Goal: Task Accomplishment & Management: Manage account settings

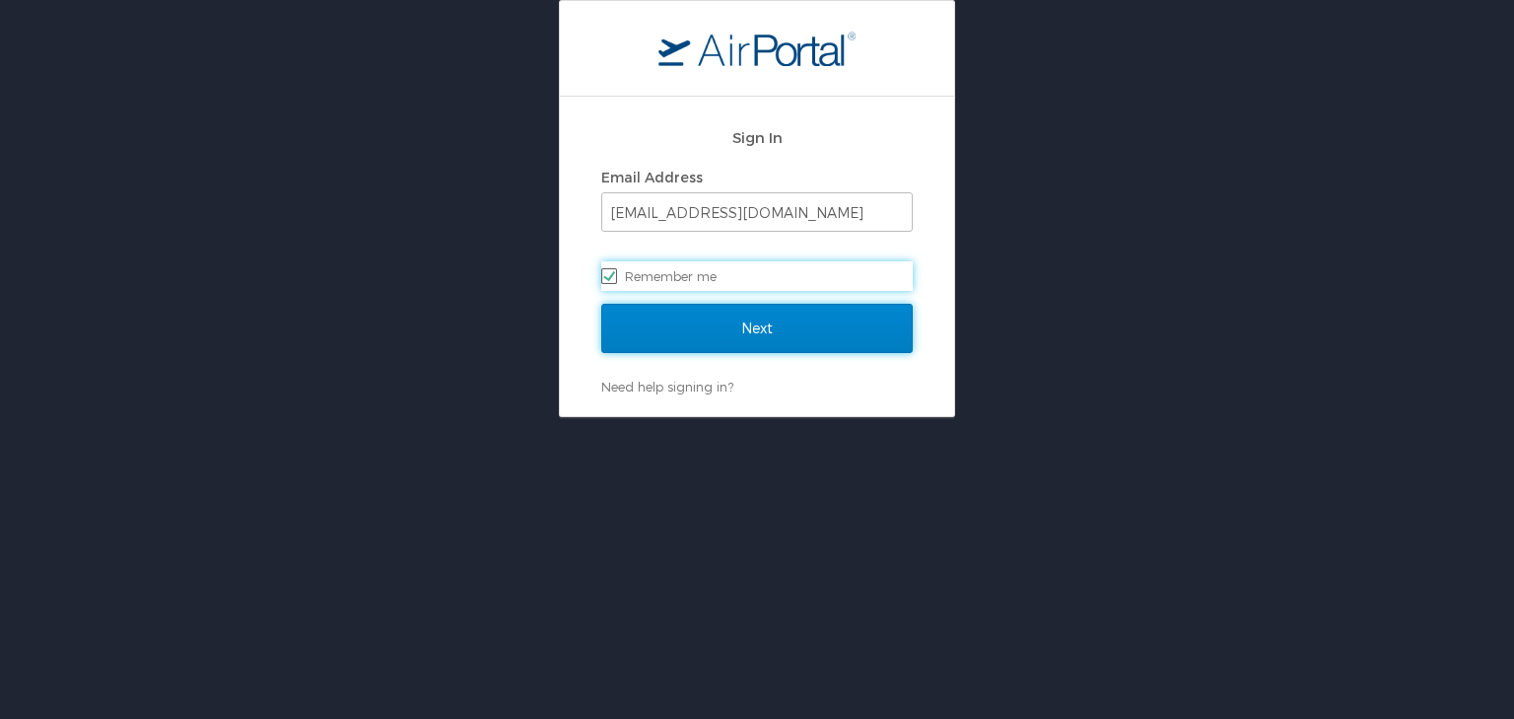
click at [738, 323] on input "Next" at bounding box center [757, 328] width 312 height 49
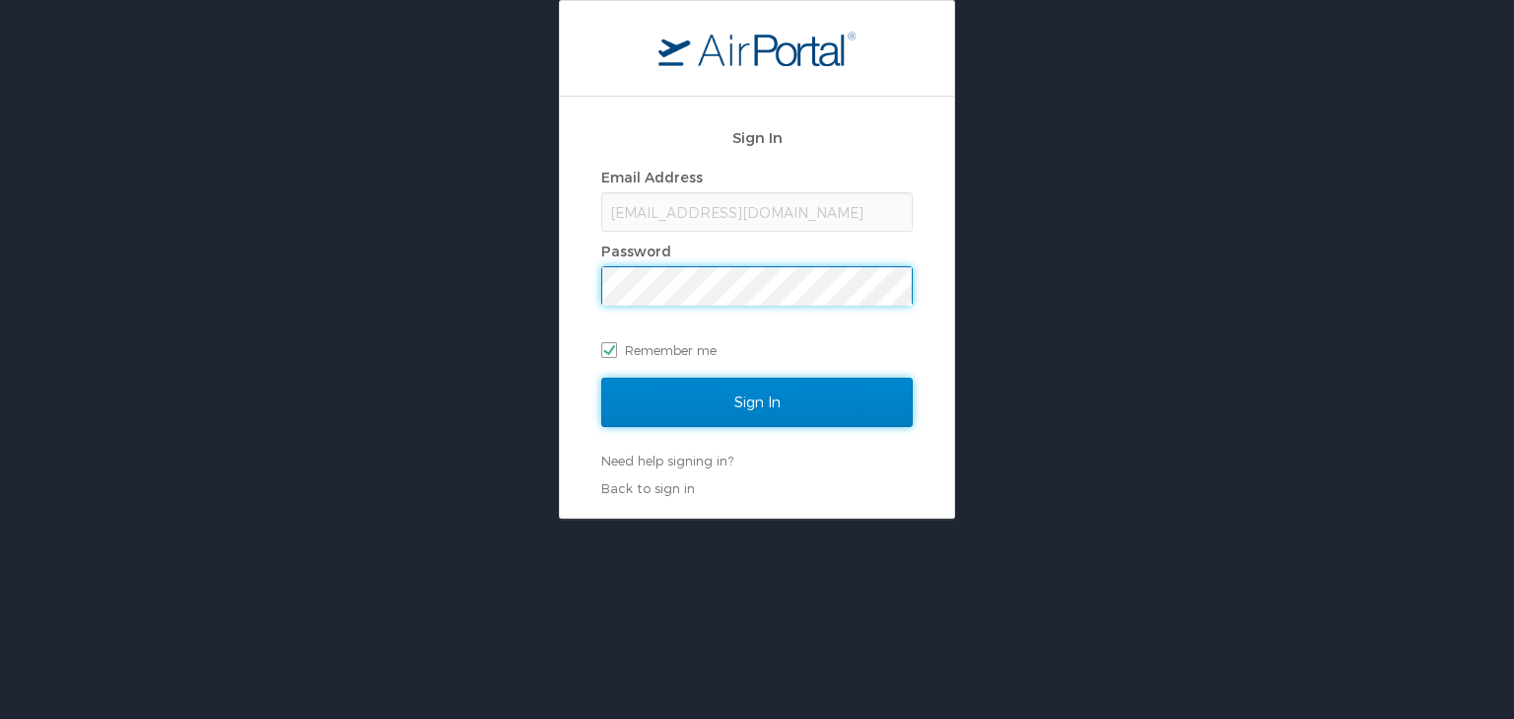
click at [710, 399] on input "Sign In" at bounding box center [757, 402] width 312 height 49
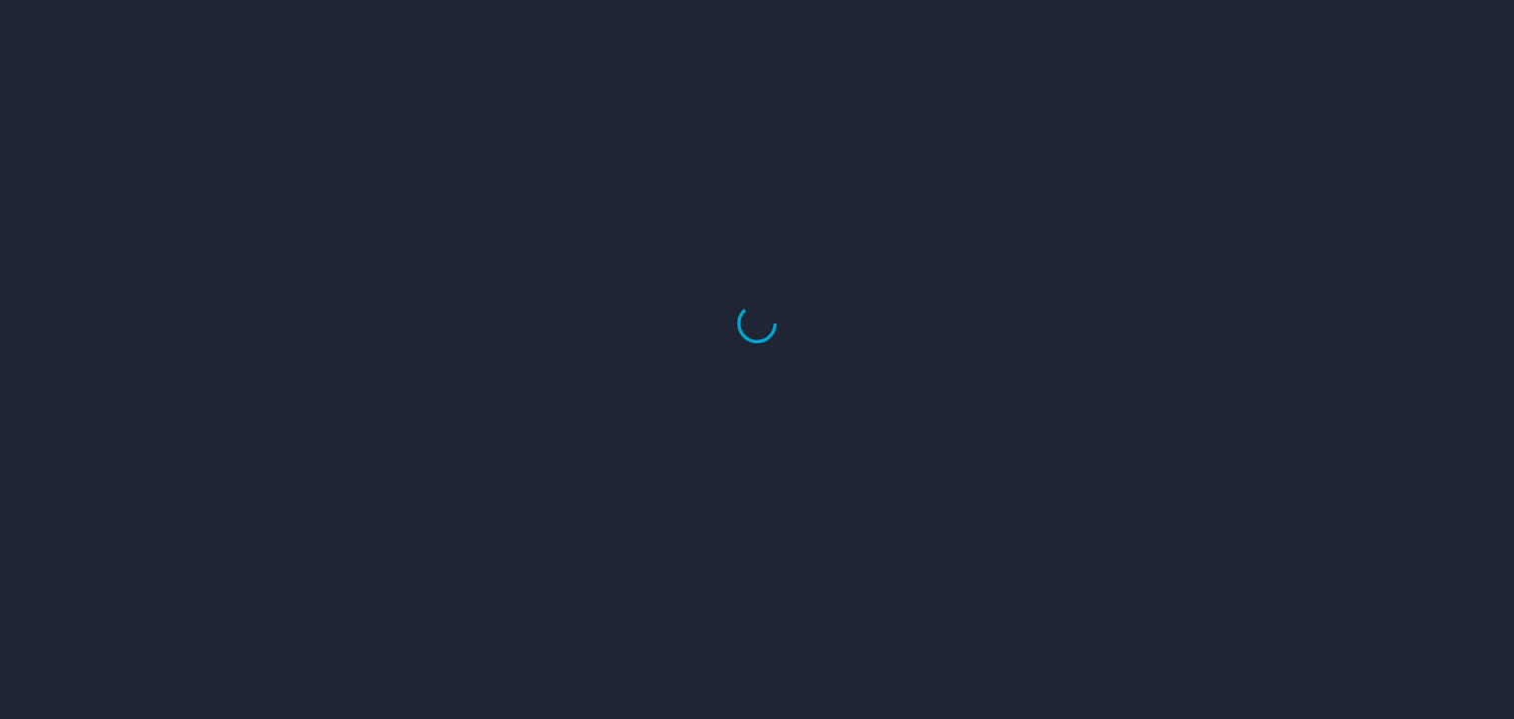
select select "US"
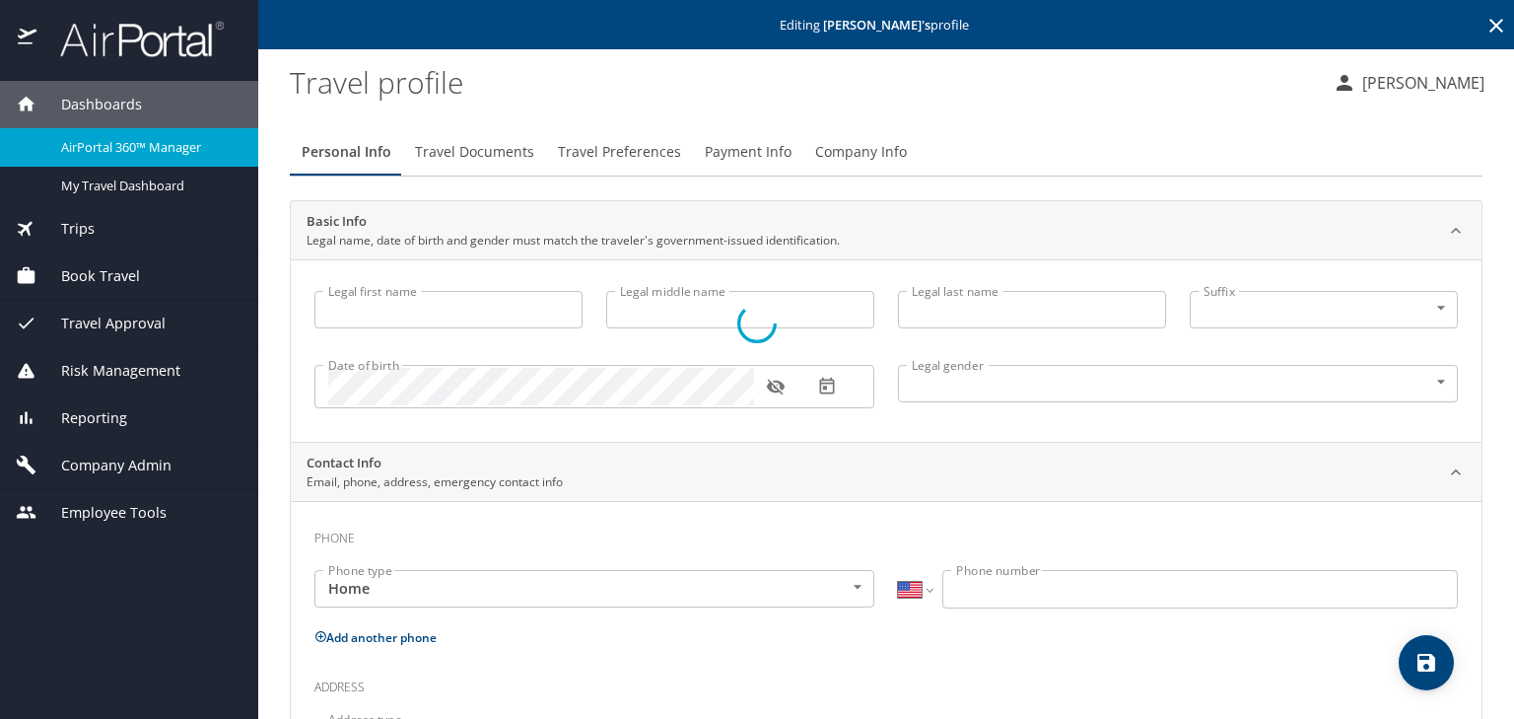
type input "Surya"
type input "R"
type input "Kumar"
type input "Male"
type input "Sapna"
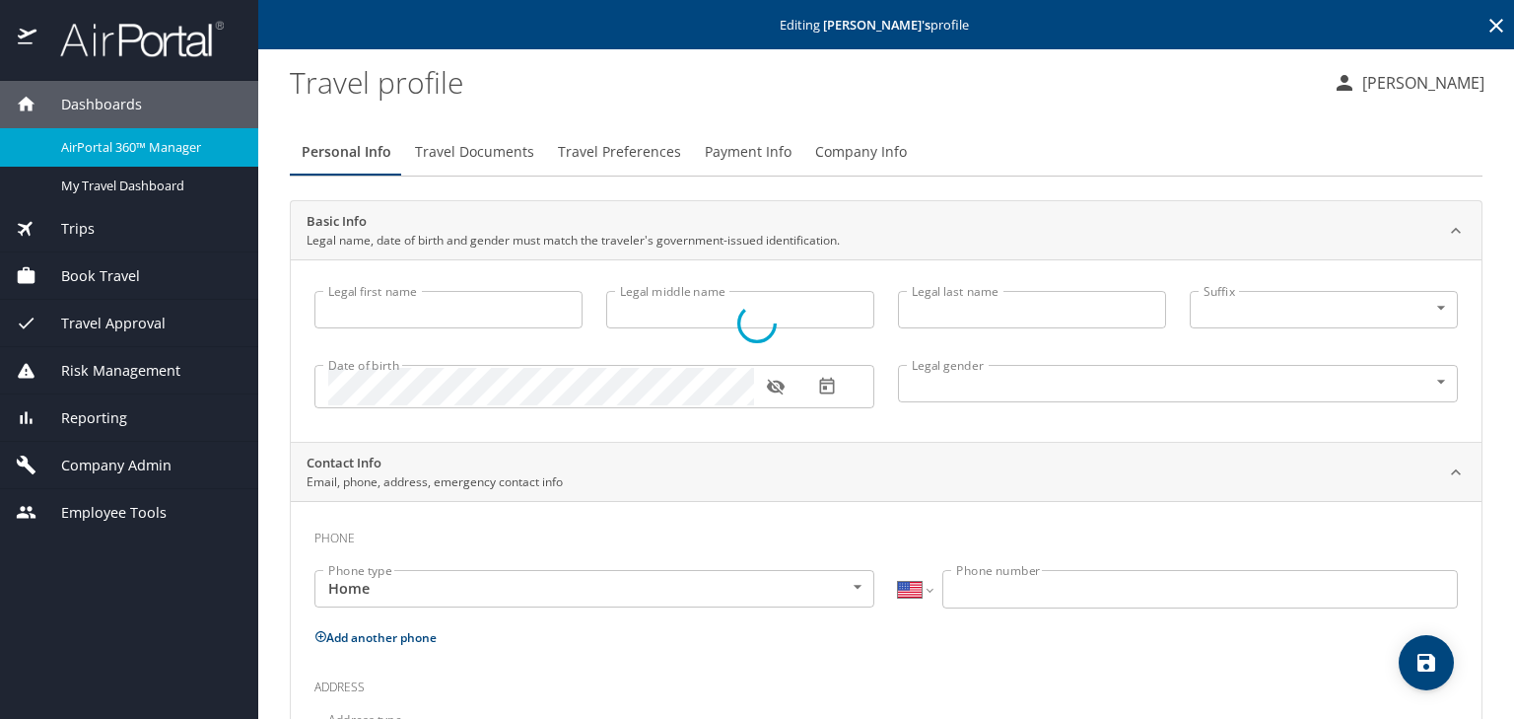
type input "Raj"
type input "(901) 830-5616"
type input "United States of America"
type input "Indiana"
select select "US"
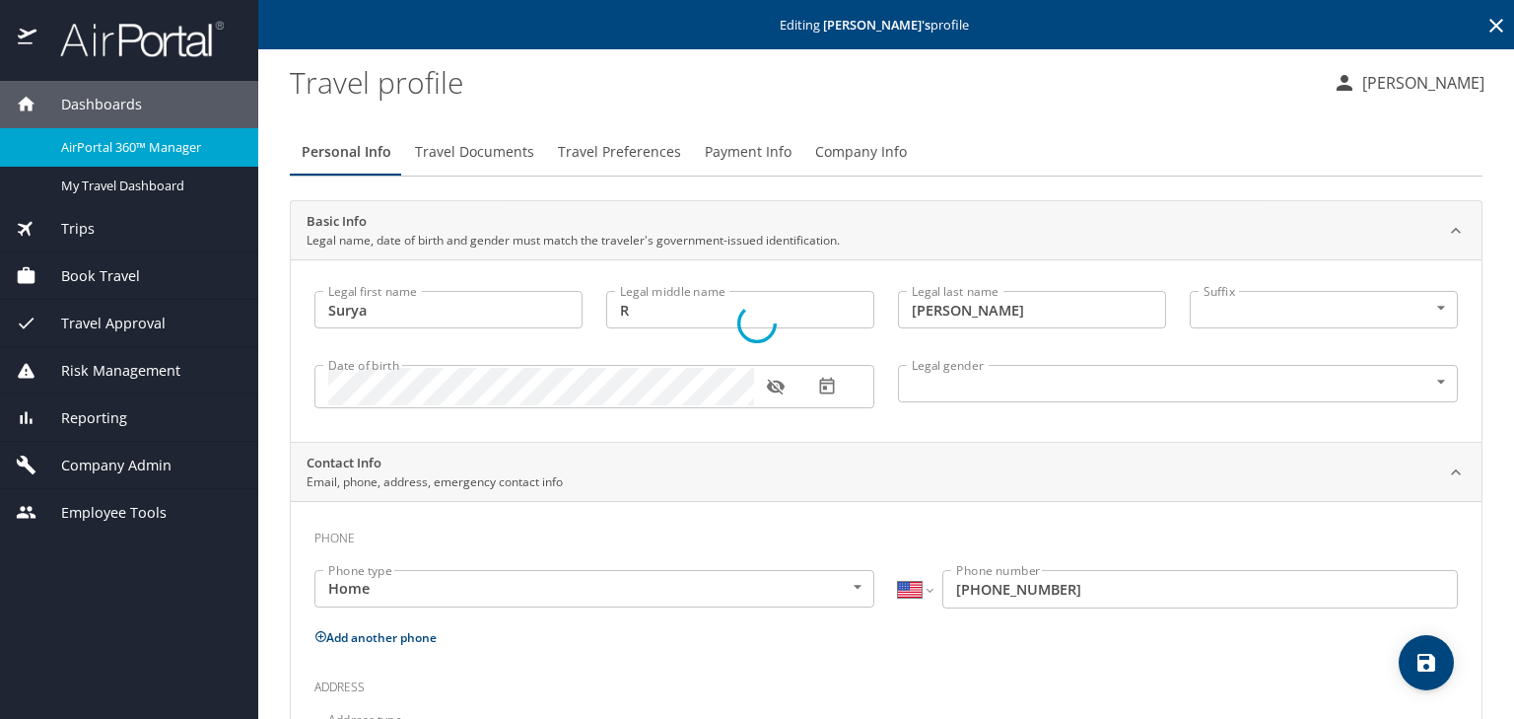
select select "US"
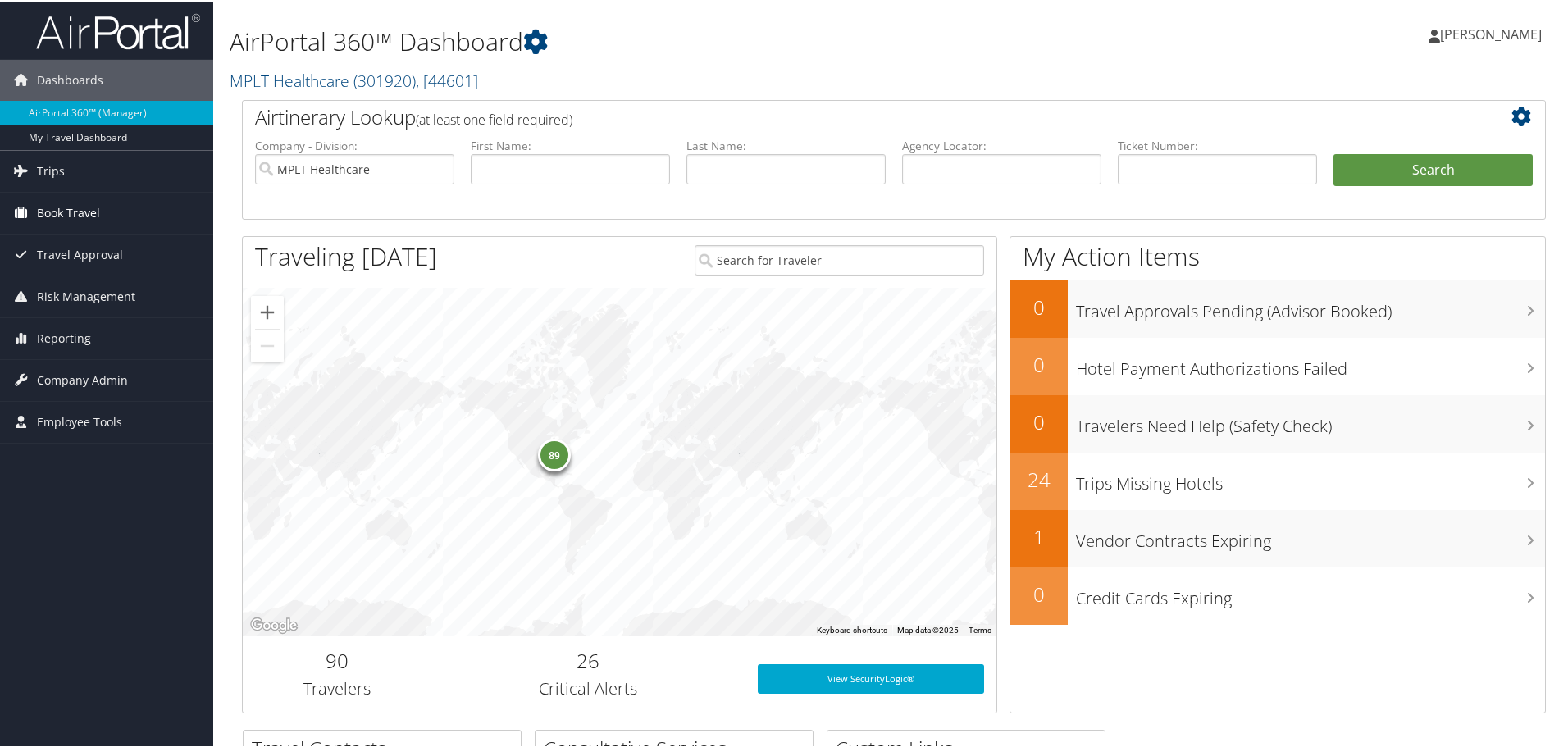
click at [58, 212] on span "Book Travel" at bounding box center [68, 211] width 63 height 41
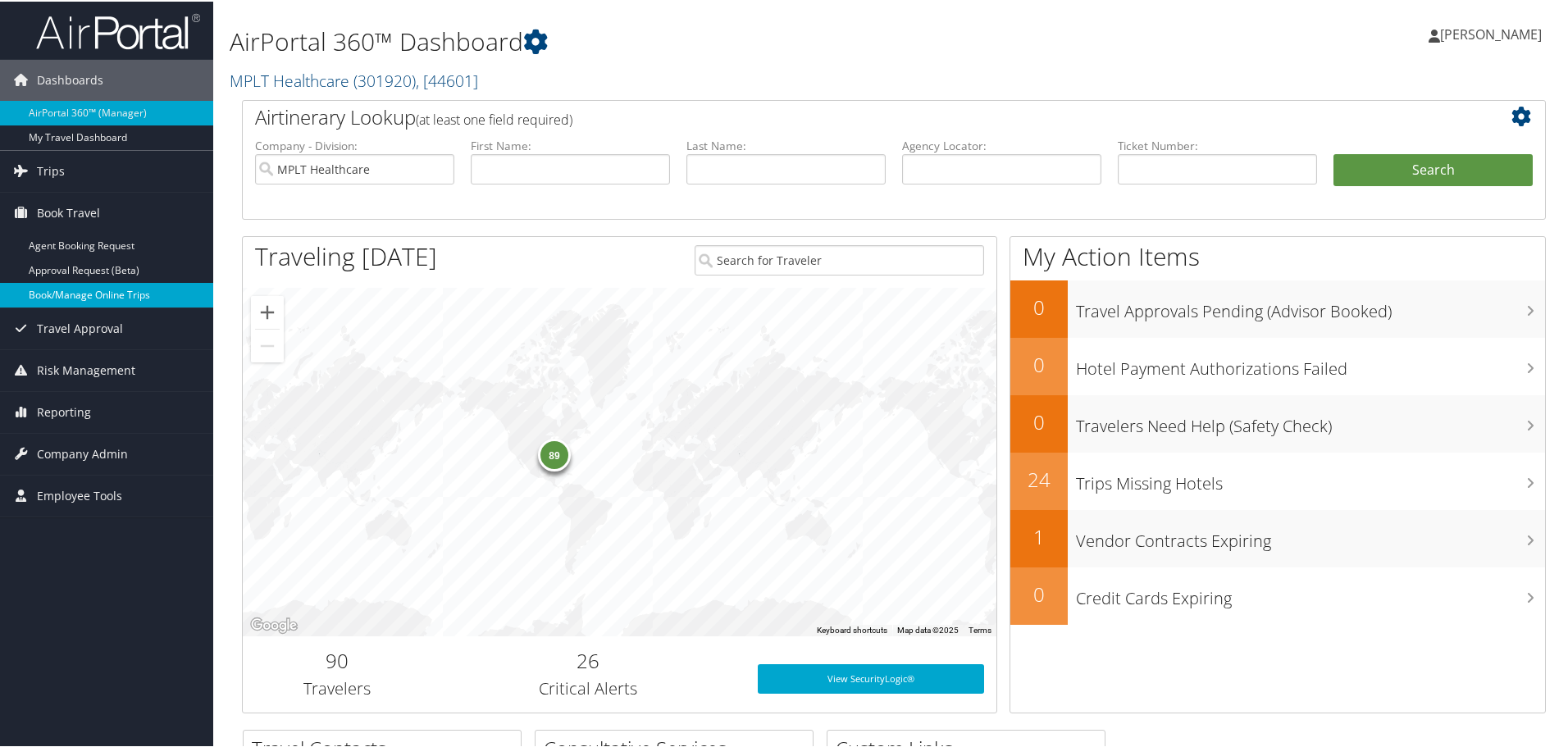
click at [57, 293] on link "Book/Manage Online Trips" at bounding box center [106, 294] width 213 height 25
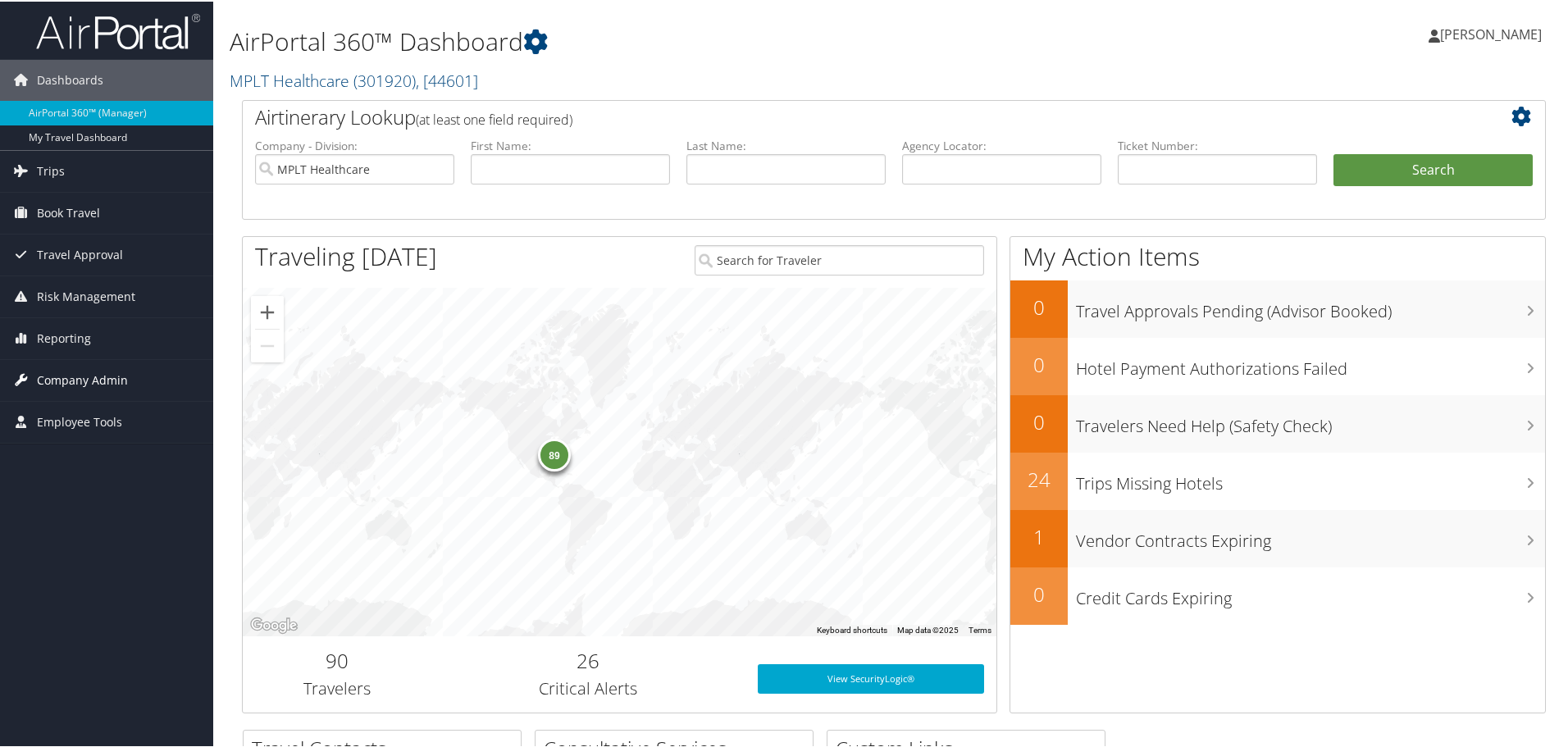
click at [60, 379] on span "Company Admin" at bounding box center [82, 378] width 91 height 41
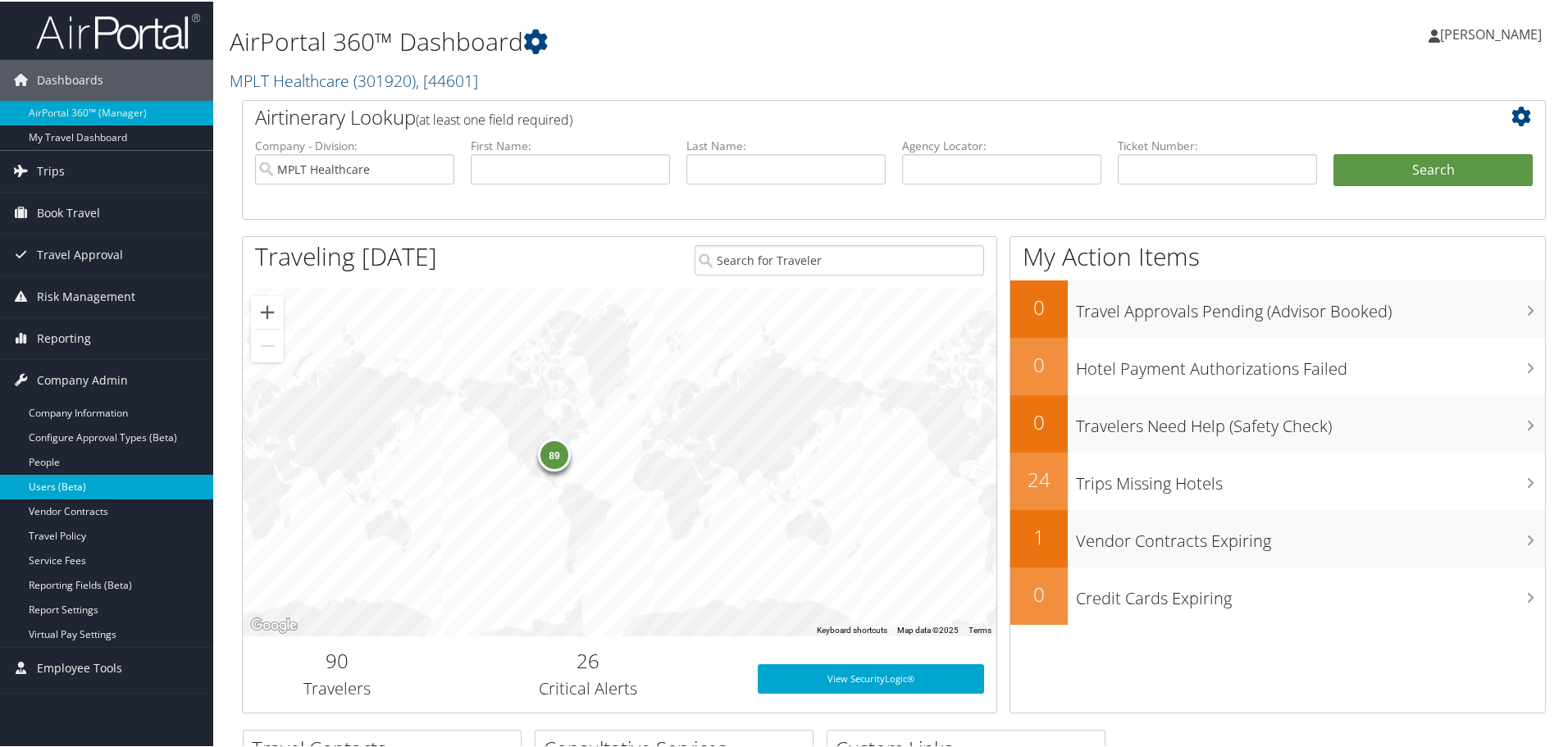
click at [46, 485] on link "Users (Beta)" at bounding box center [106, 486] width 213 height 25
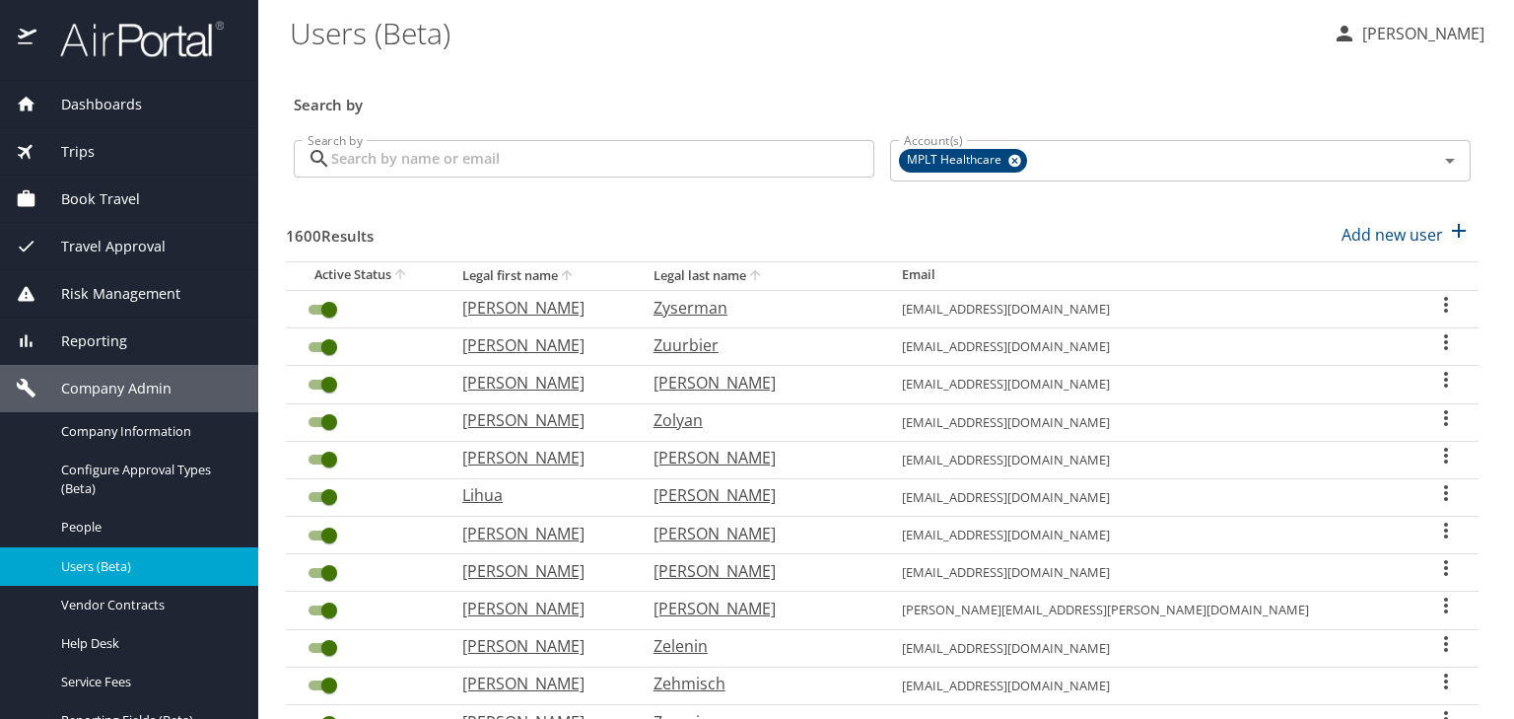
click at [387, 167] on input "Search by" at bounding box center [602, 158] width 543 height 37
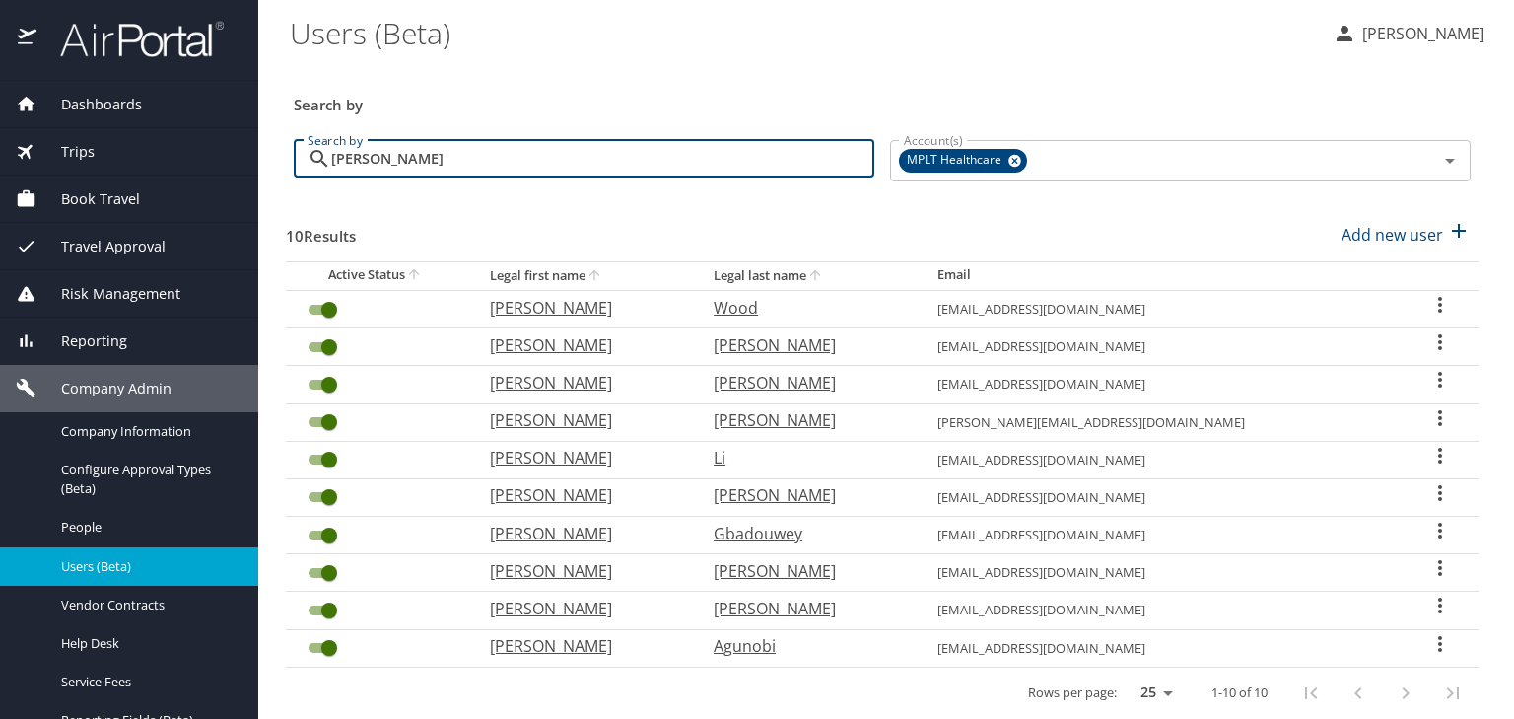
type input "[PERSON_NAME]"
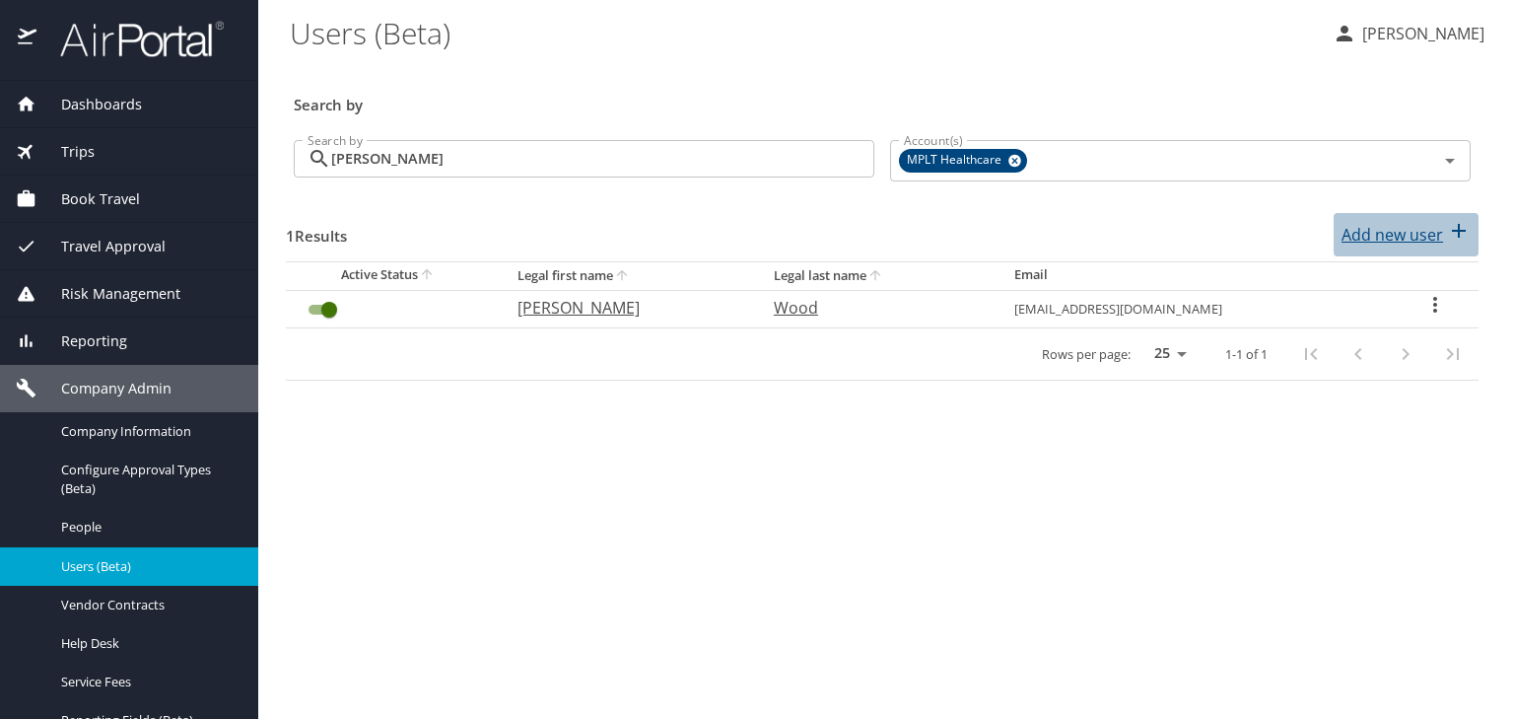
click at [1396, 238] on p "Add new user" at bounding box center [1393, 235] width 102 height 24
select select "US"
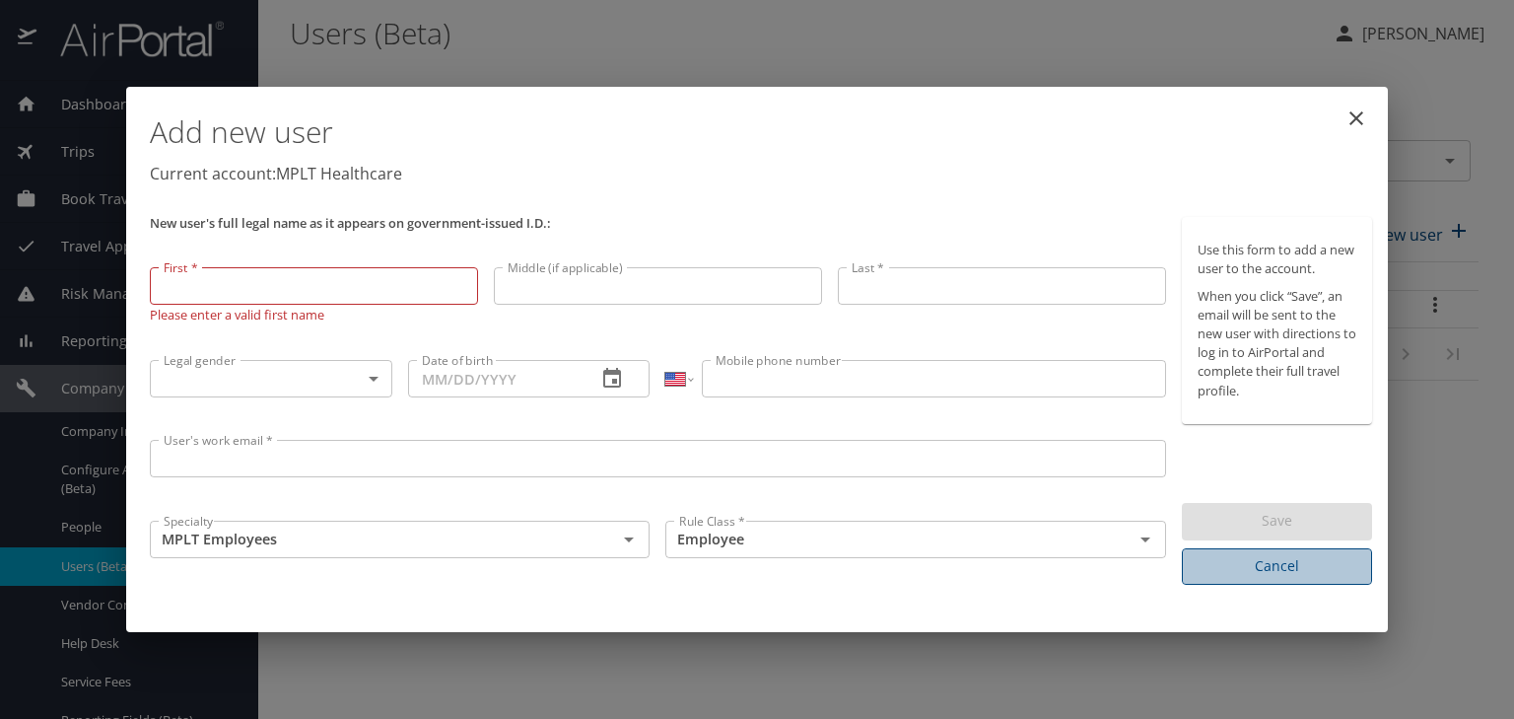
click at [1257, 571] on span "Cancel" at bounding box center [1277, 566] width 159 height 25
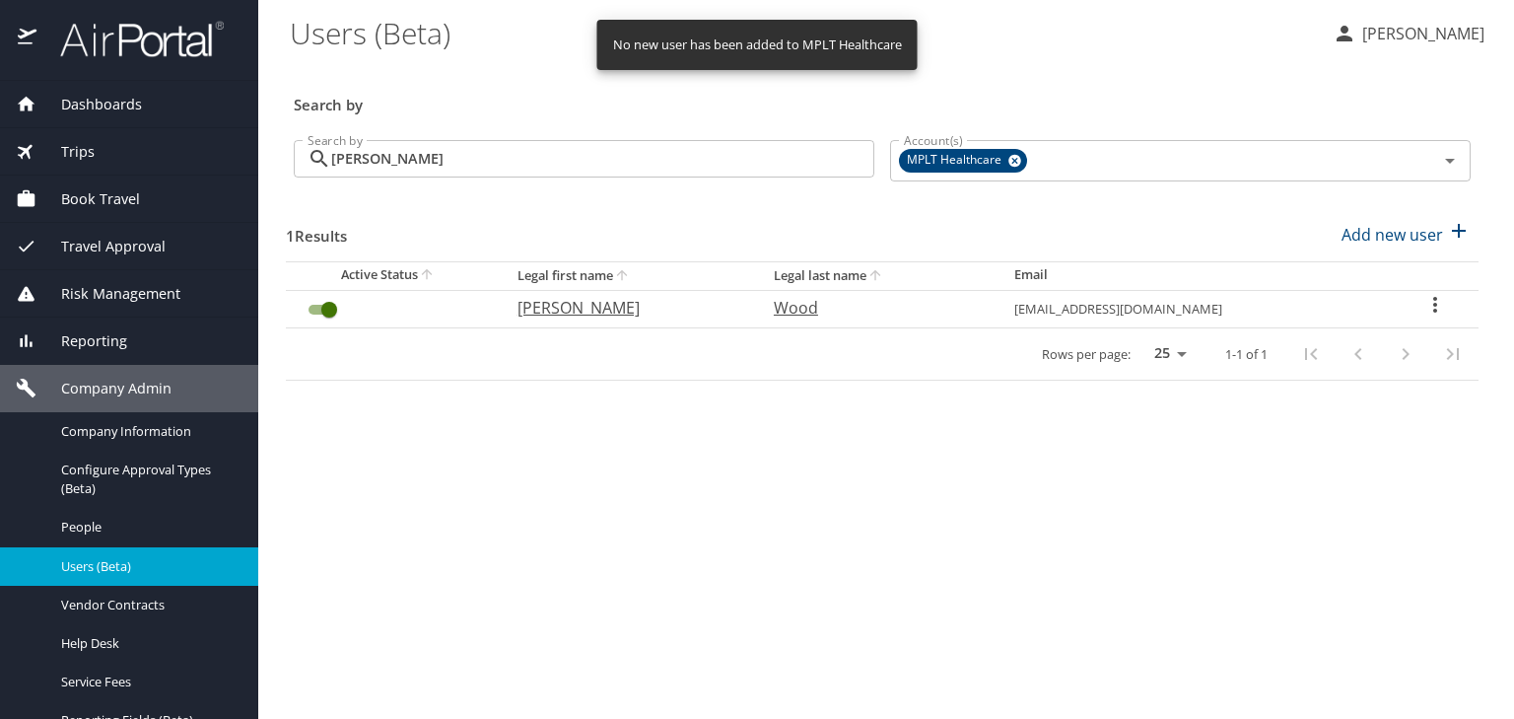
click at [544, 310] on p "Charles" at bounding box center [626, 308] width 217 height 24
select select "US"
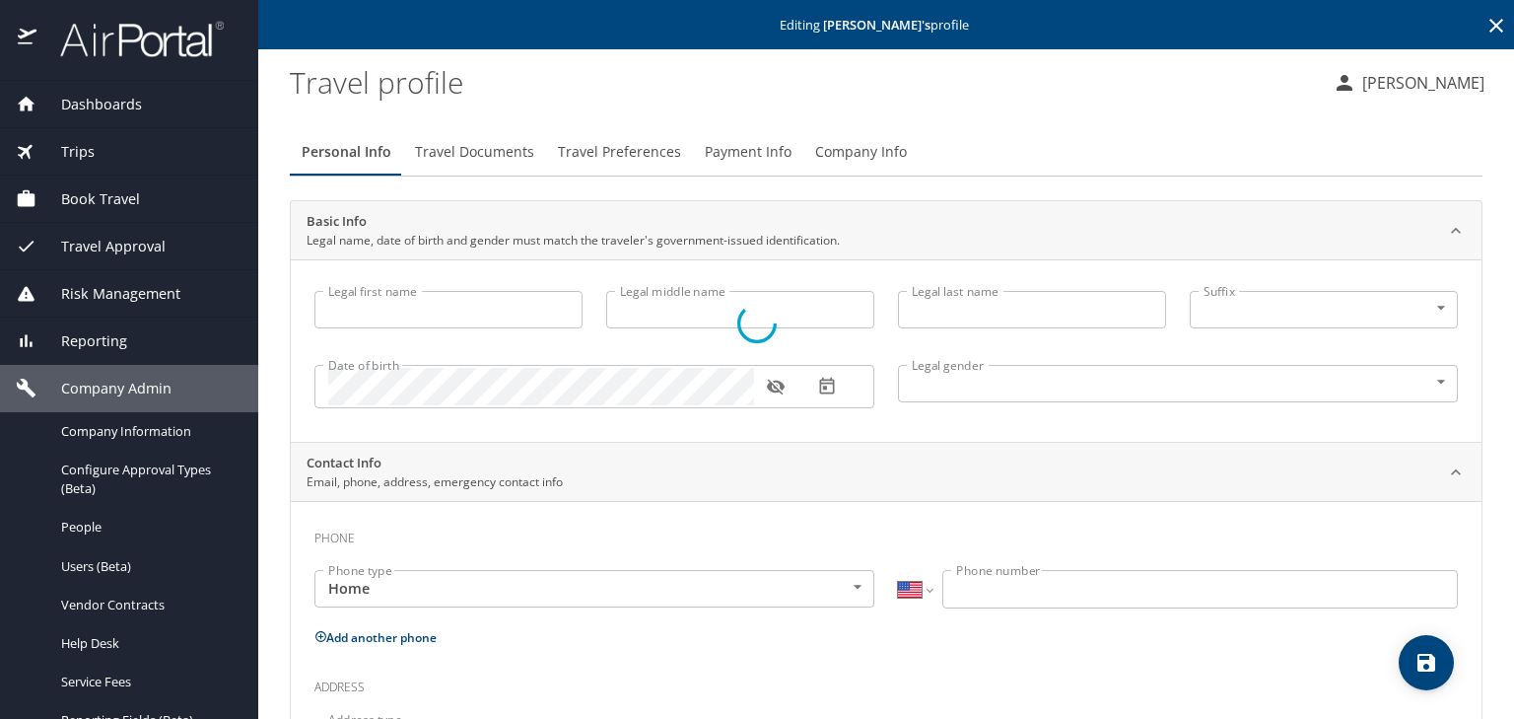
type input "Charles"
type input "Owen"
type input "Wood"
type input "Male"
type input "Heidi"
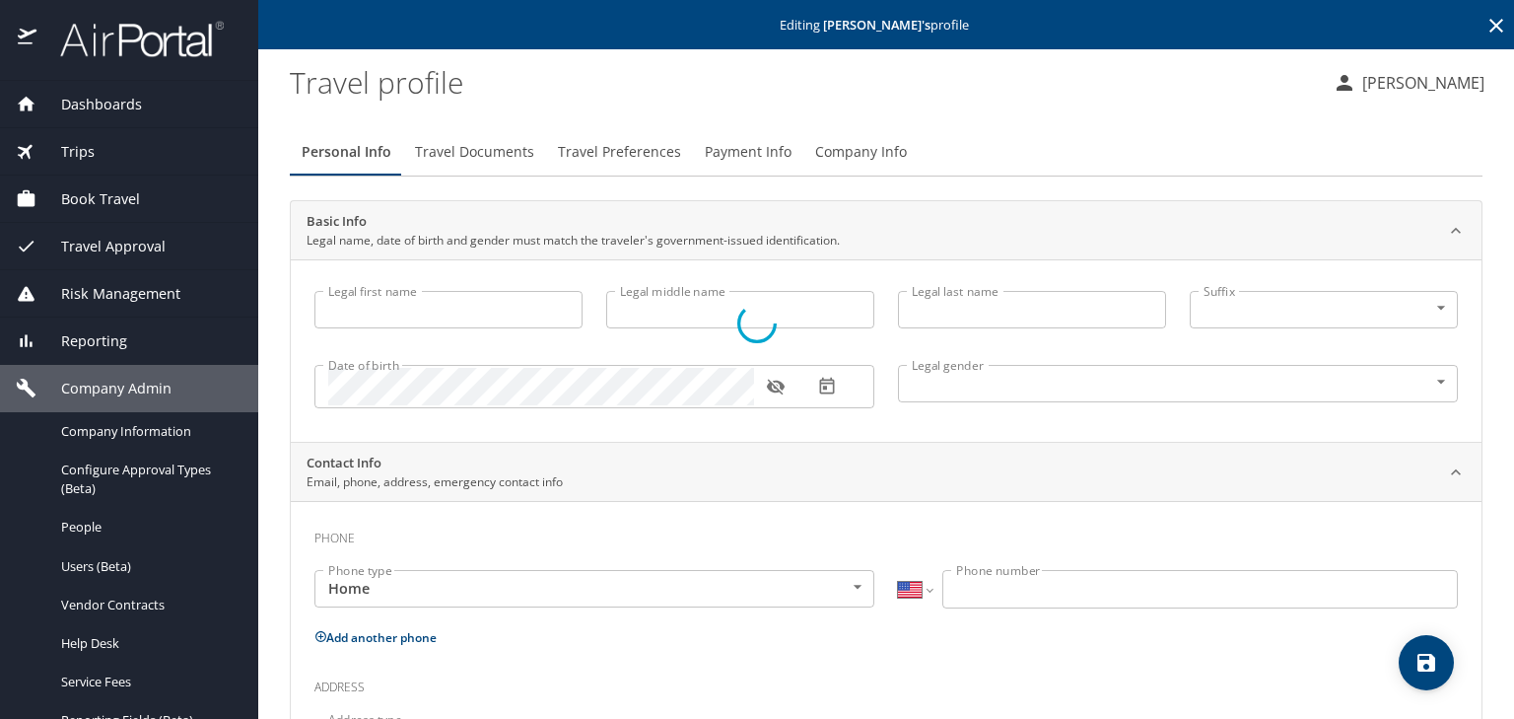
type input "Allespach"
type input "(904) 477-4101"
select select "US"
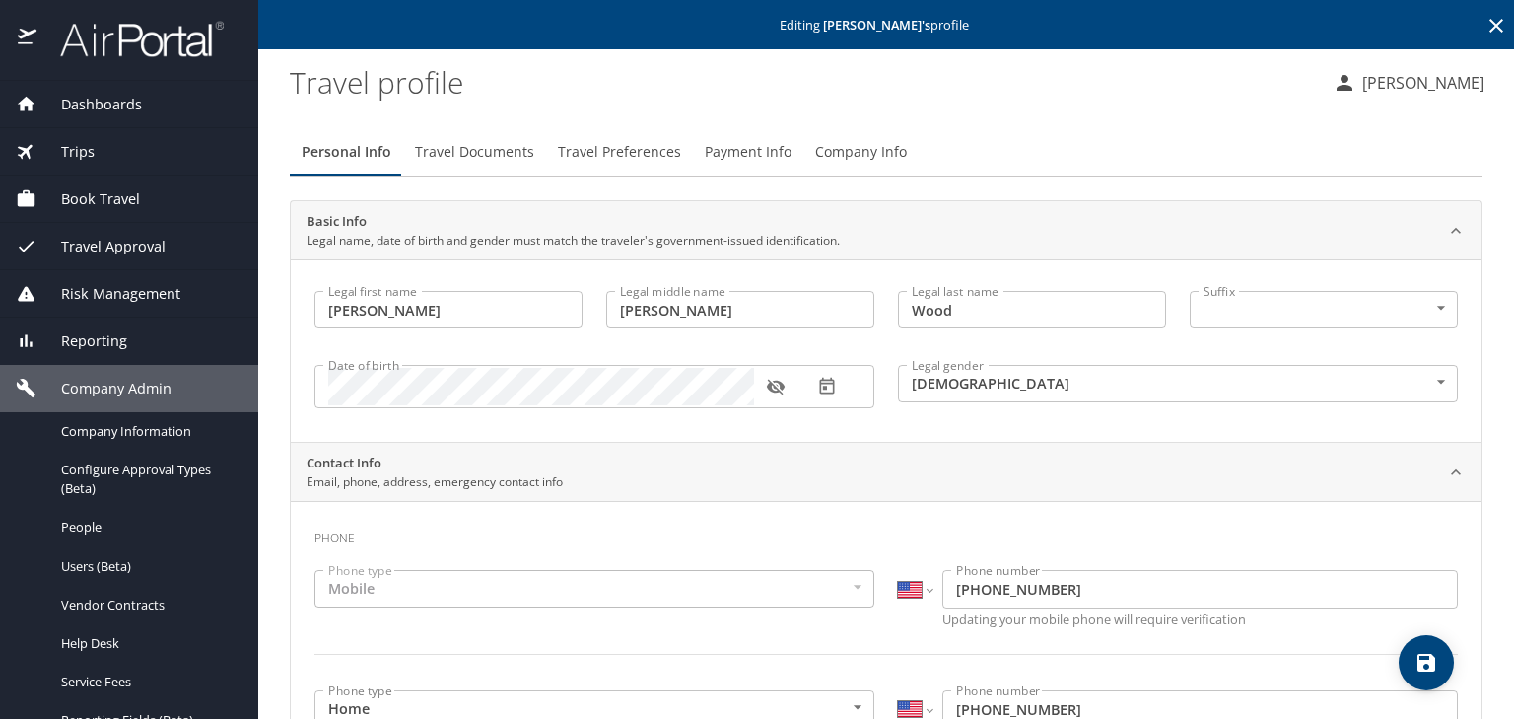
click at [580, 153] on span "Travel Preferences" at bounding box center [619, 152] width 123 height 25
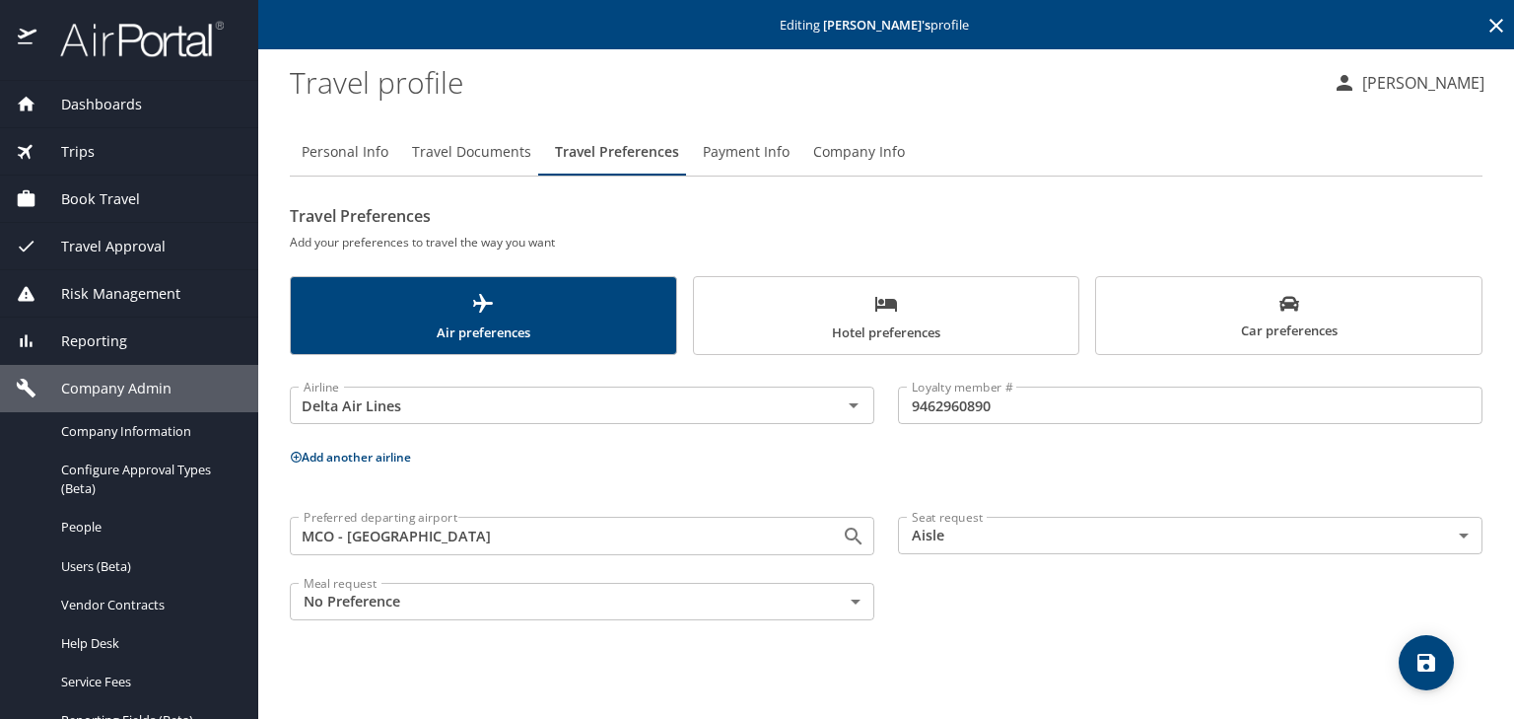
click at [461, 155] on span "Travel Documents" at bounding box center [471, 152] width 119 height 25
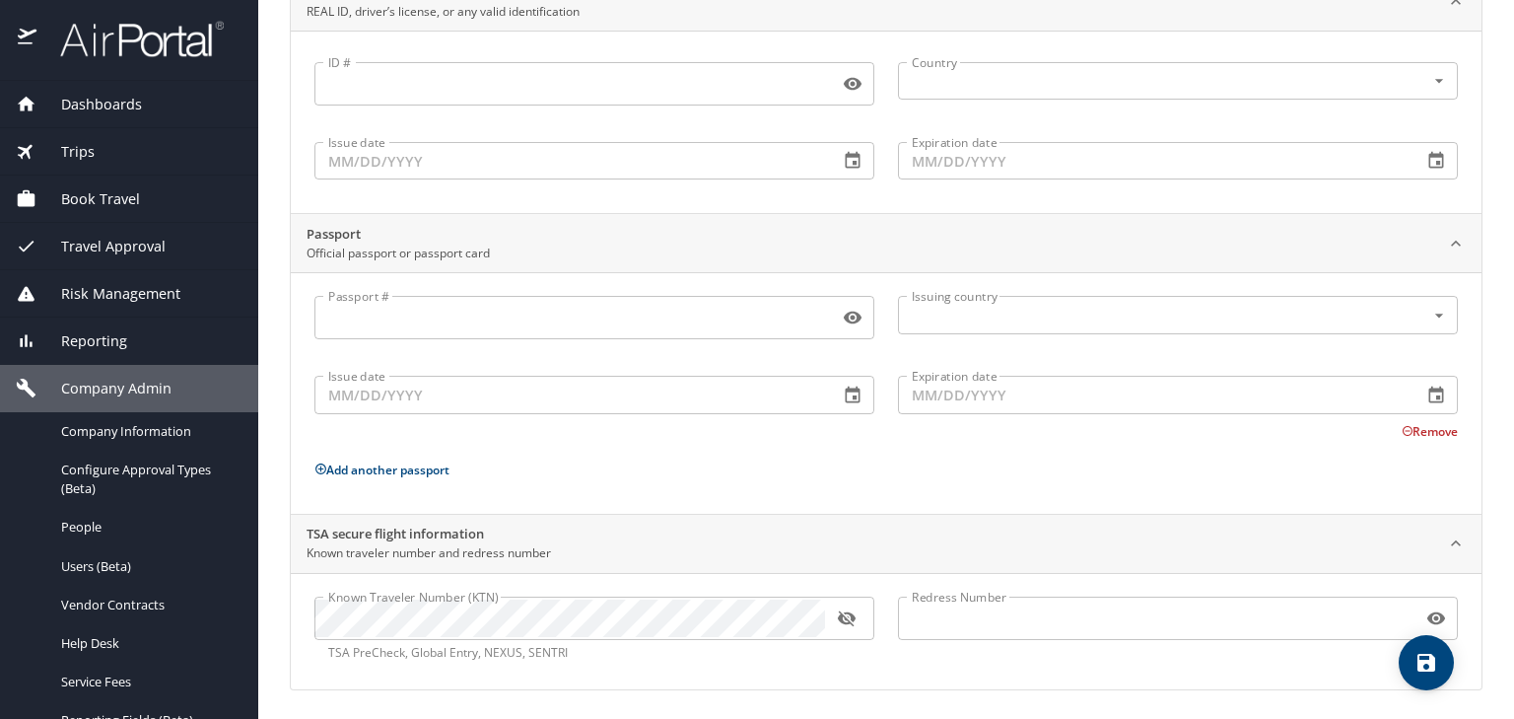
scroll to position [229, 0]
